Goal: Information Seeking & Learning: Learn about a topic

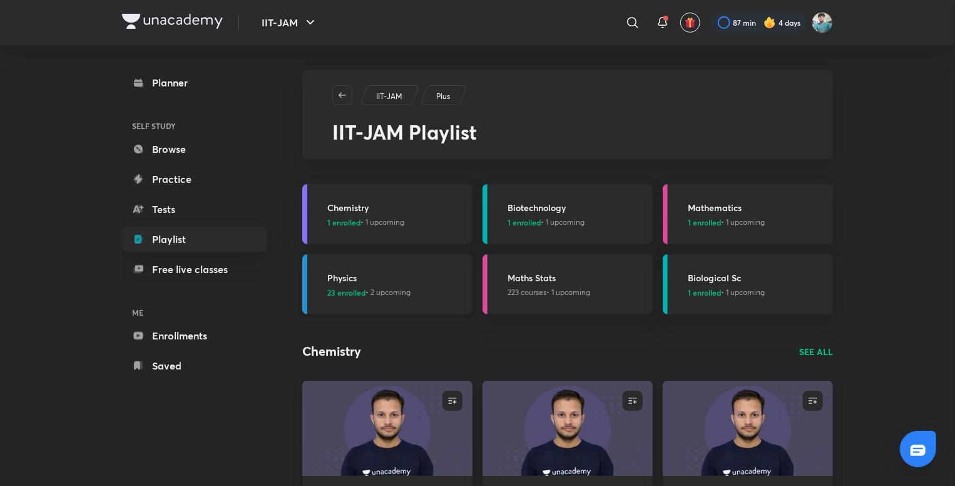
click at [365, 285] on div "Physics 23 enrolled • 2 upcoming" at bounding box center [396, 284] width 138 height 27
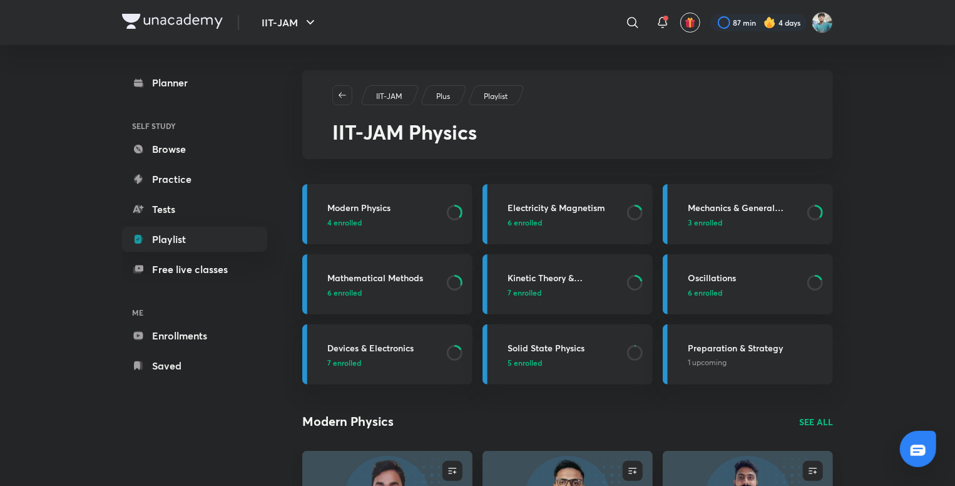
click at [360, 229] on link "Modern Physics 4 enrolled" at bounding box center [387, 214] width 170 height 60
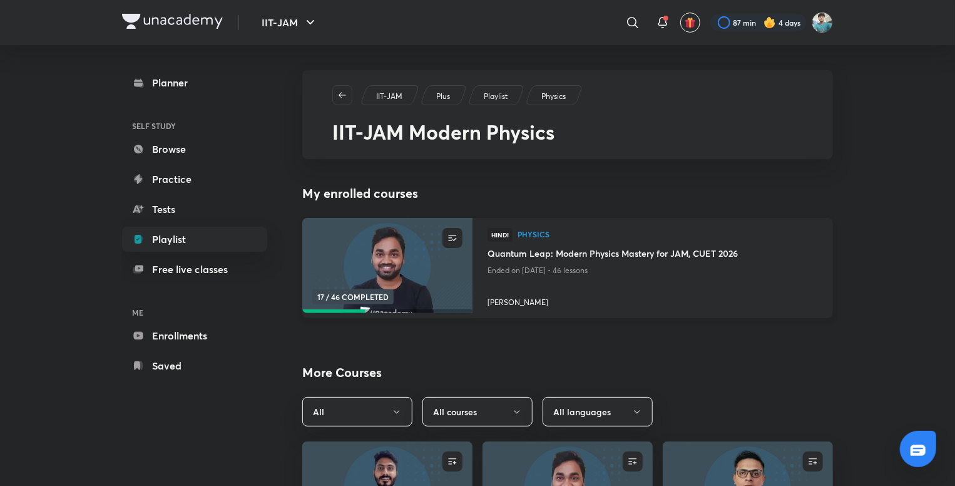
click at [394, 282] on img at bounding box center [387, 265] width 173 height 97
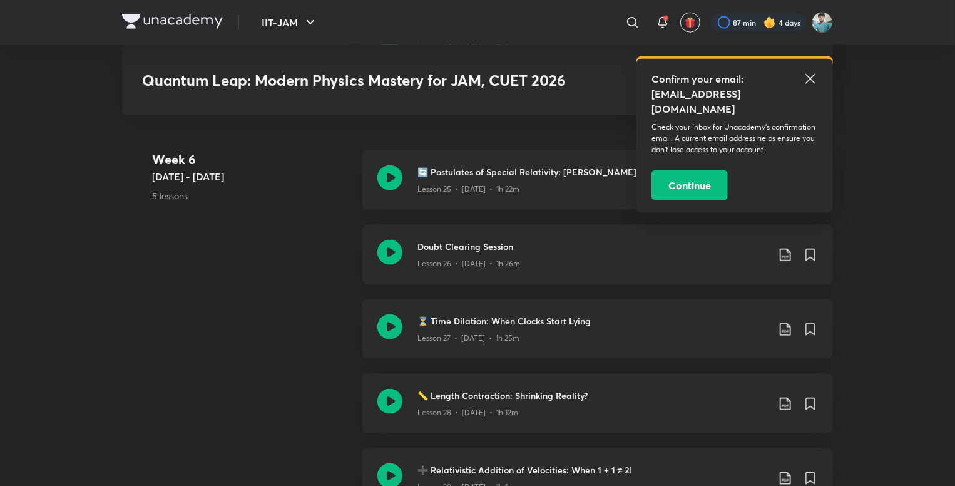
scroll to position [3080, 0]
click at [391, 249] on icon at bounding box center [390, 251] width 25 height 25
